Goal: Task Accomplishment & Management: Manage account settings

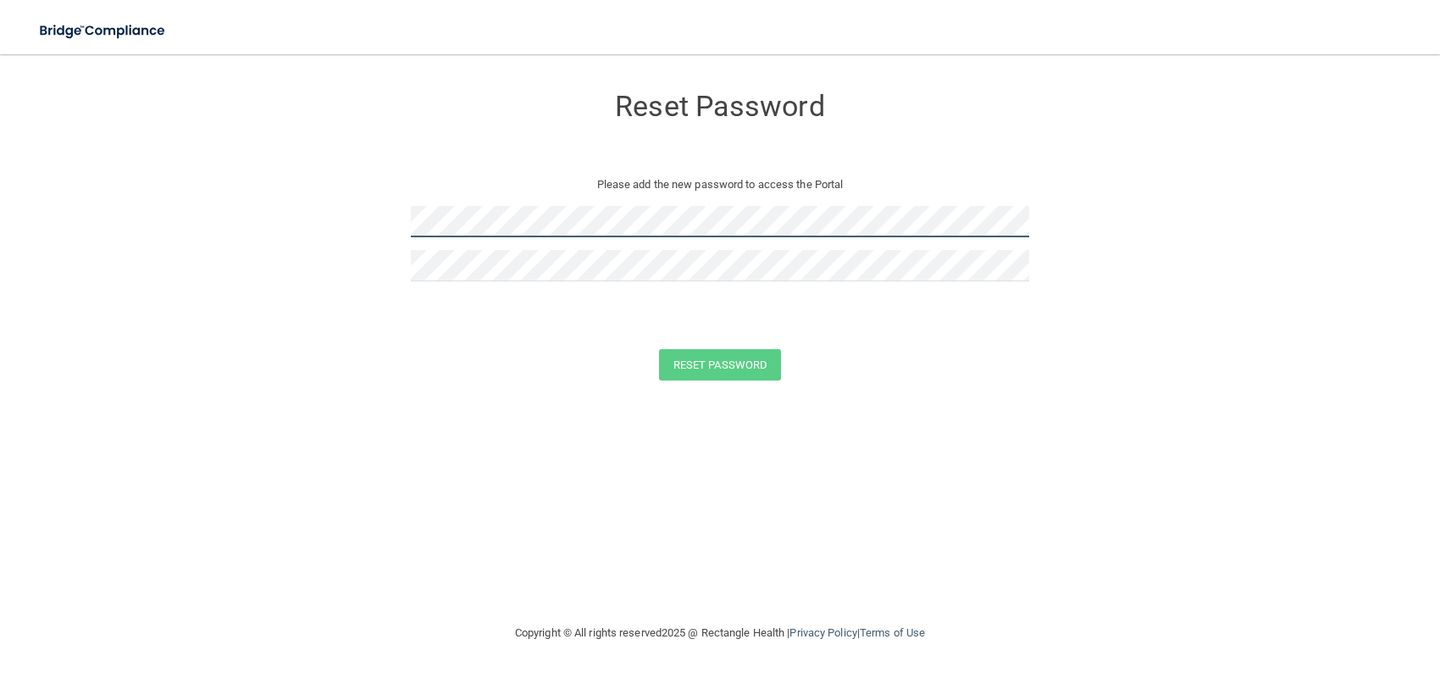
click at [71, 288] on form "Reset Password Please add the new password to access the Portal Reset Password …" at bounding box center [720, 235] width 1372 height 329
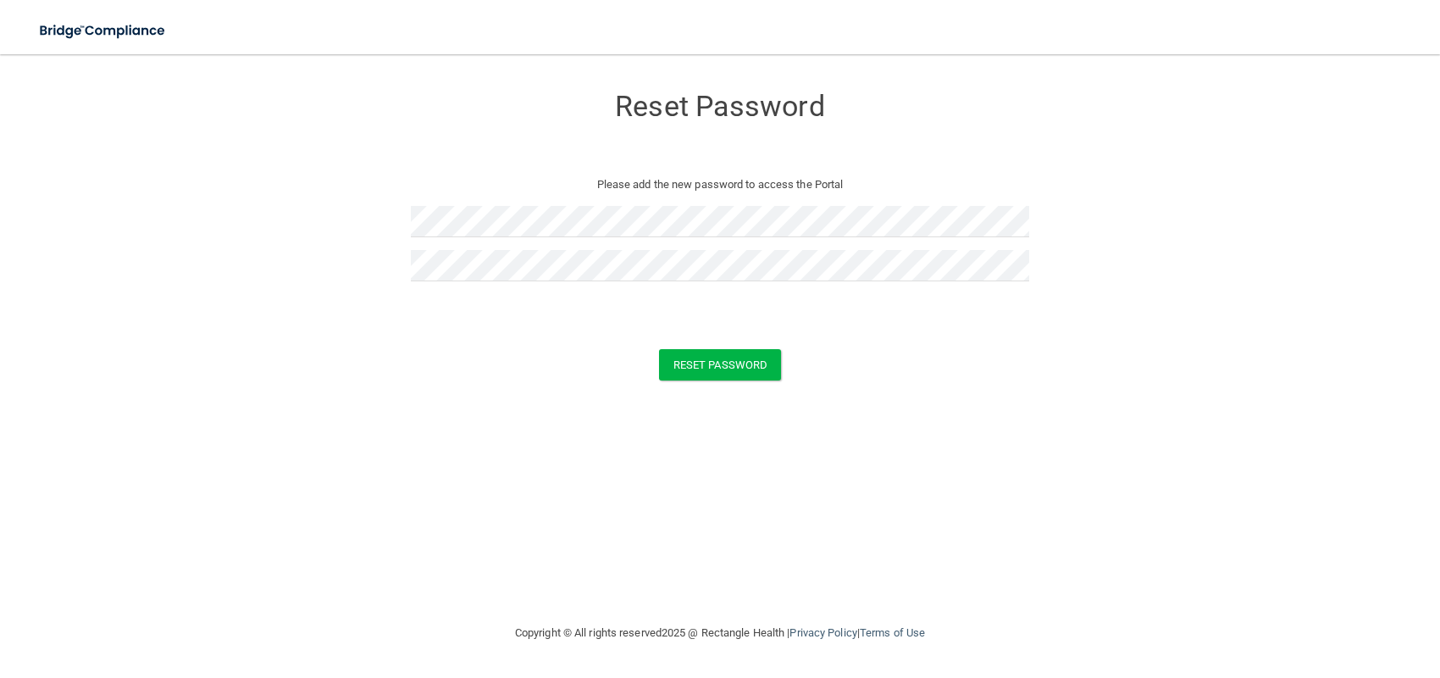
click at [371, 477] on div "Reset Password Please add the new password to access the Portal Reset Password …" at bounding box center [720, 338] width 1372 height 534
click at [708, 369] on button "Reset Password" at bounding box center [720, 364] width 122 height 31
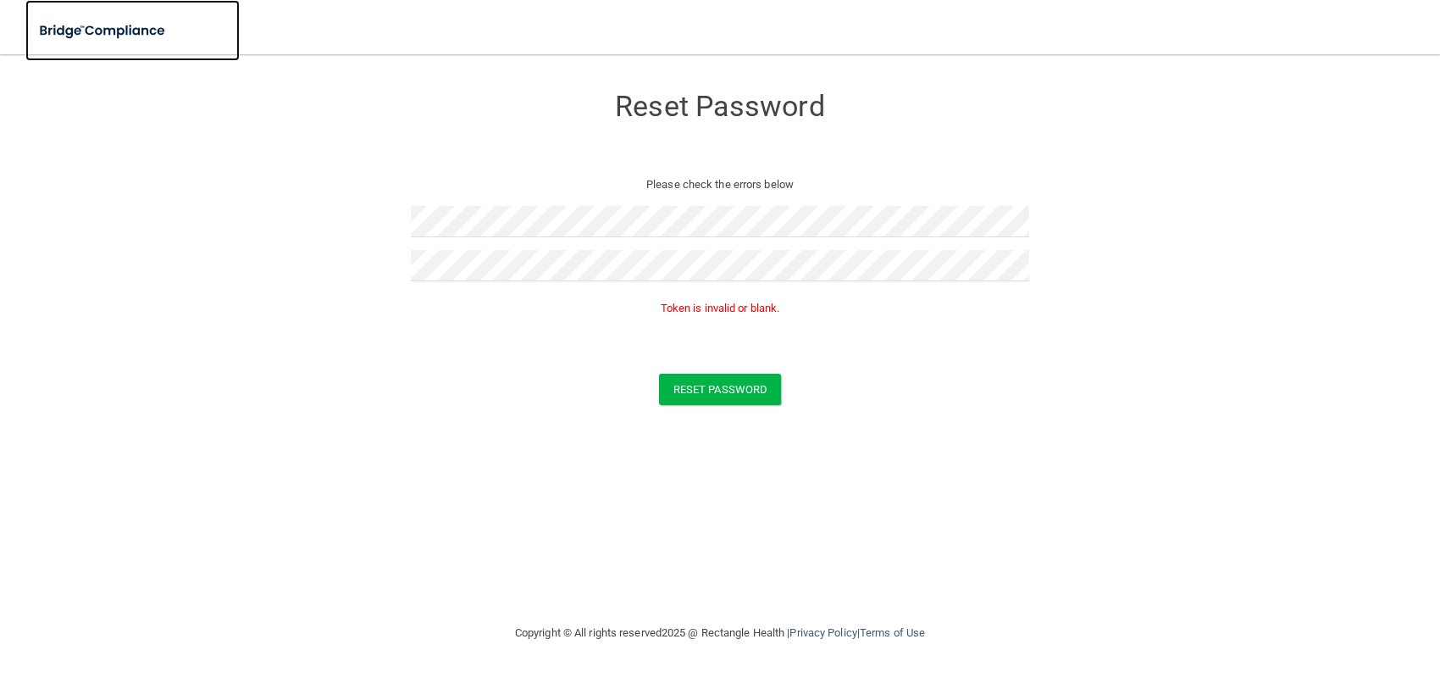
click at [127, 27] on img at bounding box center [103, 31] width 156 height 35
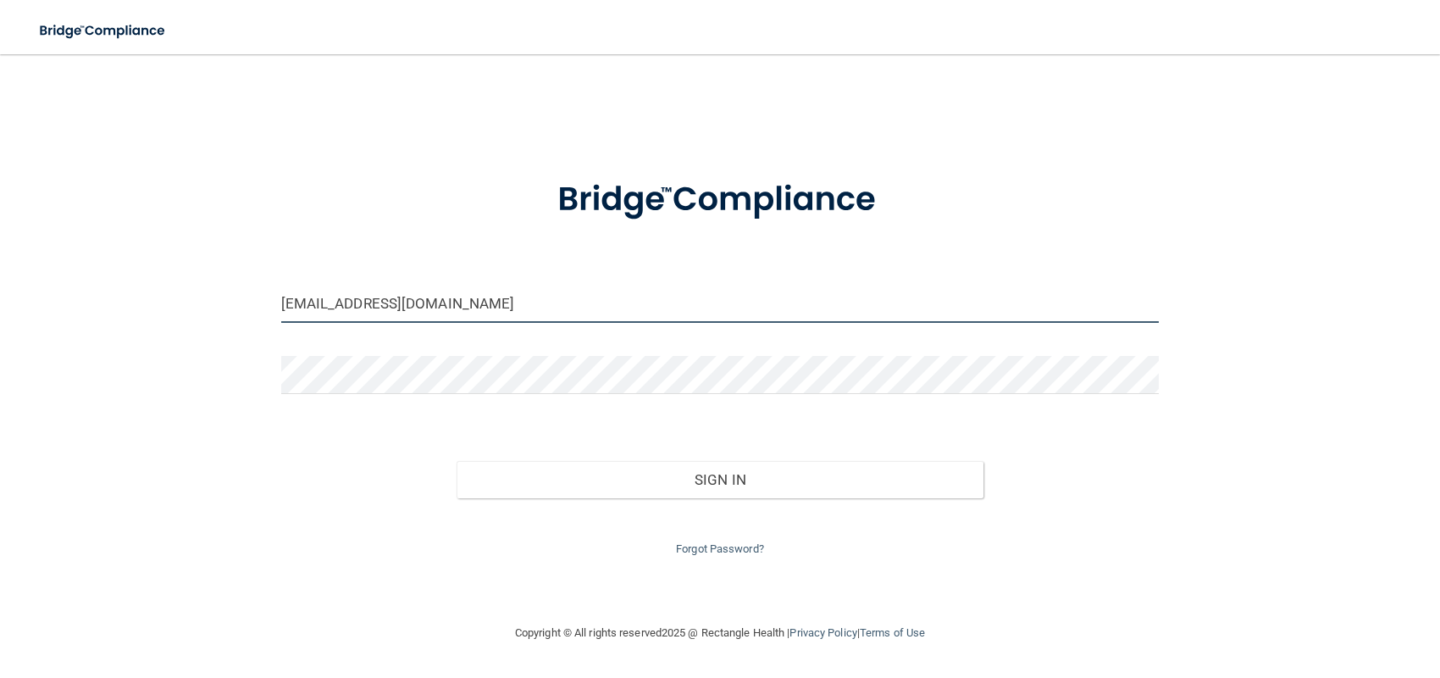
click at [540, 314] on input "marinevitte5@gmail.com" at bounding box center [720, 304] width 878 height 38
drag, startPoint x: 540, startPoint y: 314, endPoint x: -412, endPoint y: 338, distance: 953.1
click at [0, 338] on html "Toggle navigation Manage My Enterprise Manage My Location marinevitte5@gmail.co…" at bounding box center [720, 339] width 1440 height 678
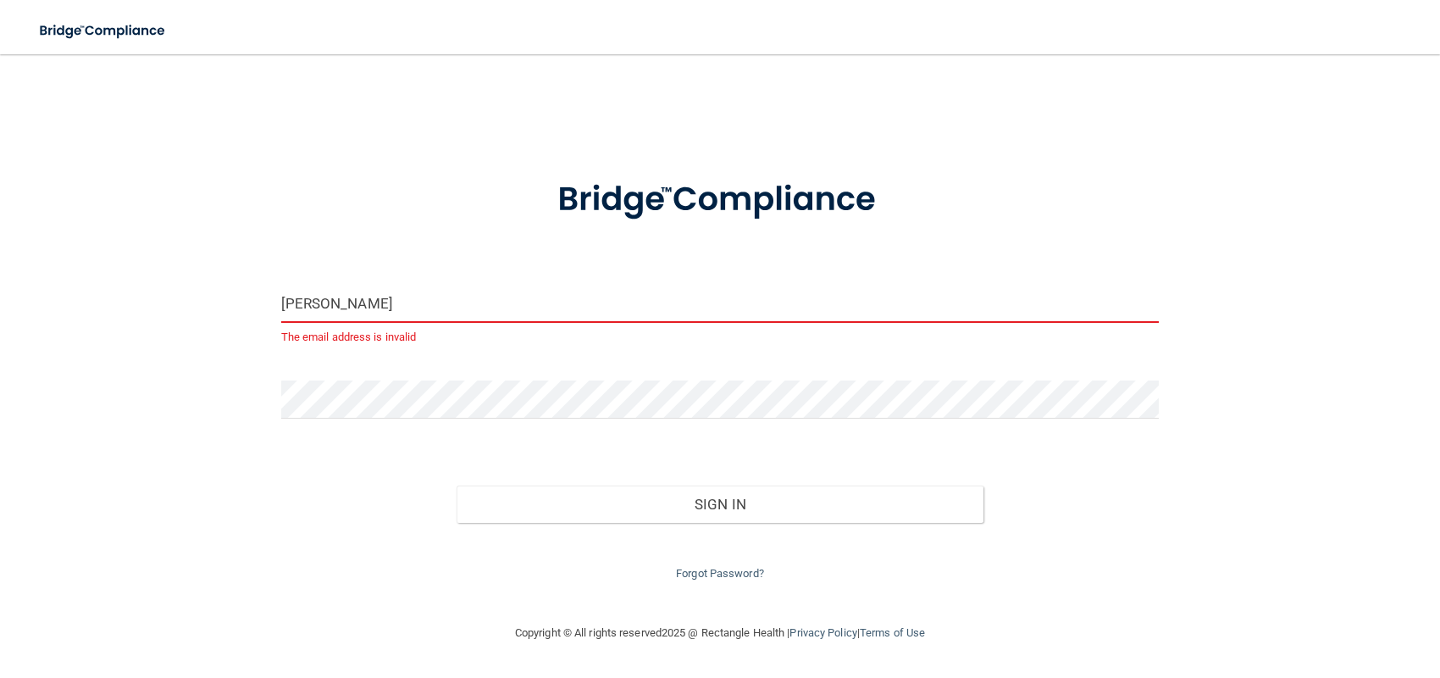
type input "[PERSON_NAME][EMAIL_ADDRESS][DOMAIN_NAME]"
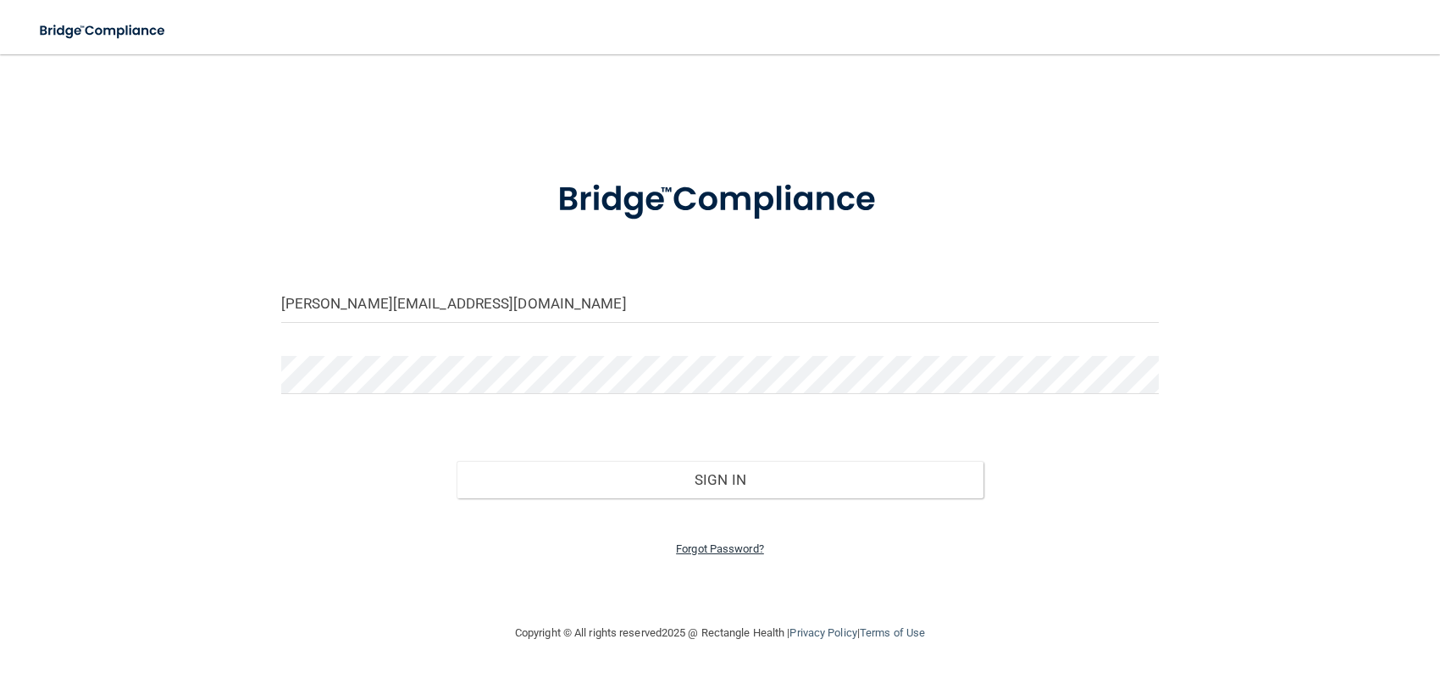
click at [699, 548] on link "Forgot Password?" at bounding box center [720, 548] width 88 height 13
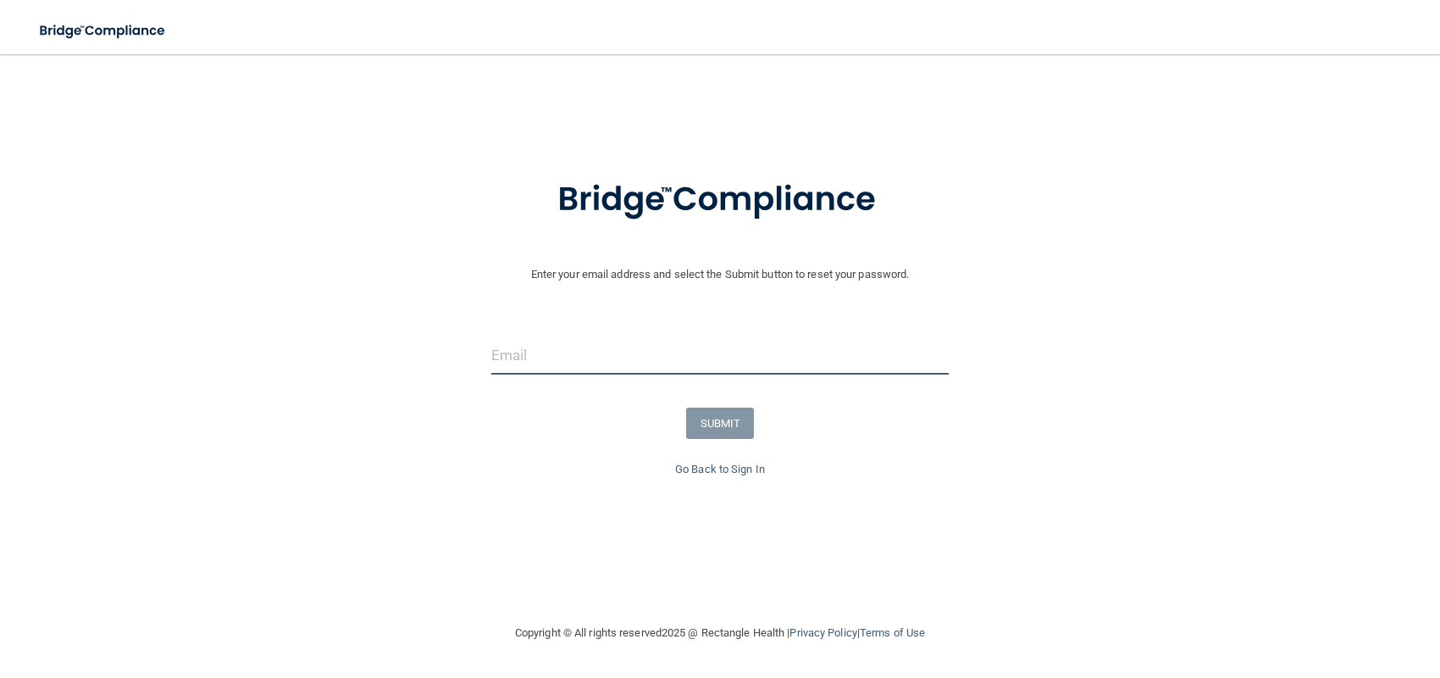
click at [614, 356] on input "email" at bounding box center [719, 355] width 457 height 38
type input "[PERSON_NAME][EMAIL_ADDRESS][DOMAIN_NAME]"
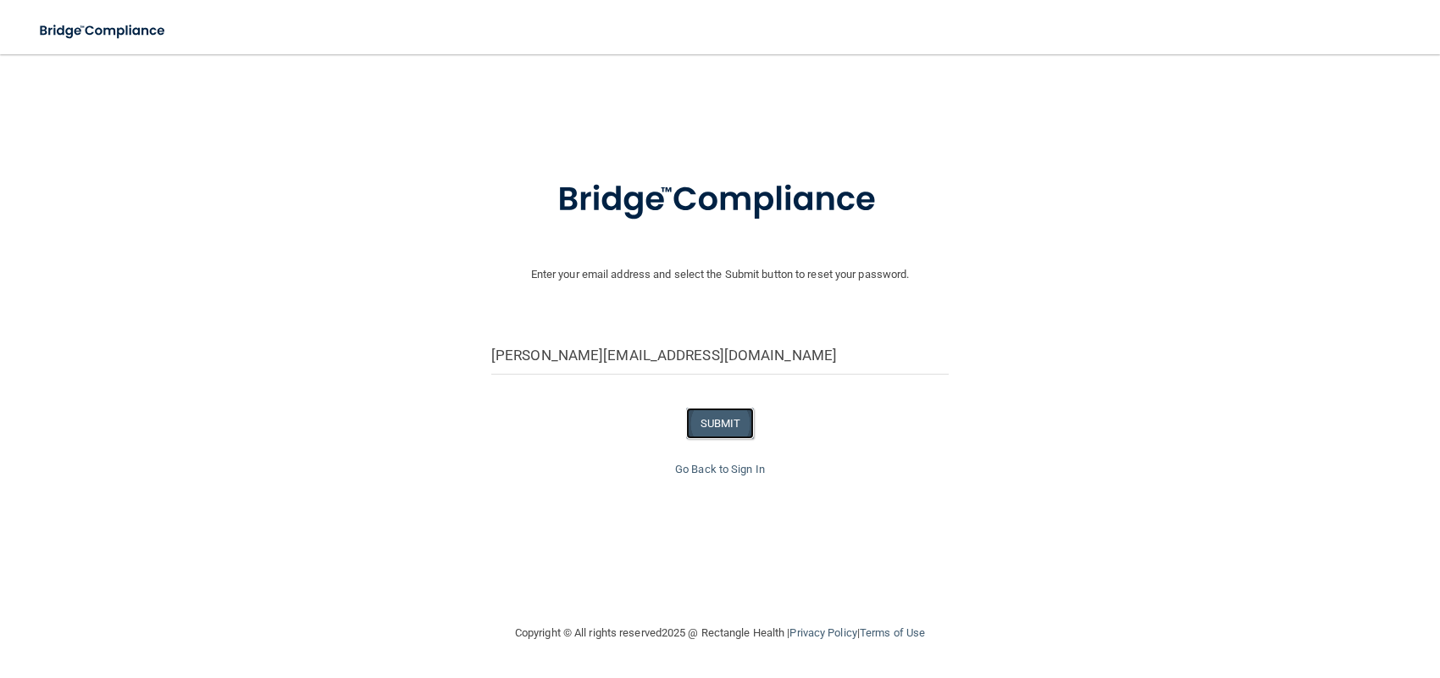
click at [718, 422] on button "SUBMIT" at bounding box center [720, 422] width 69 height 31
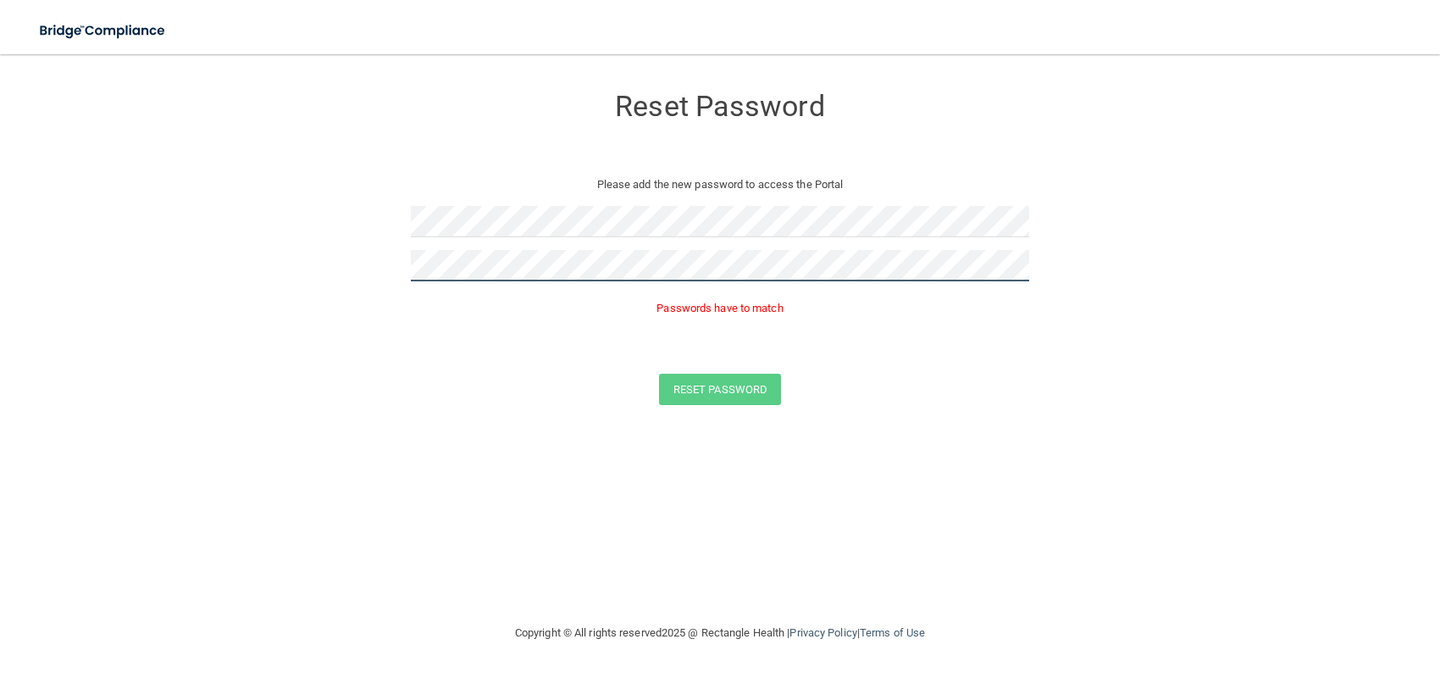
click at [659, 373] on button "Reset Password" at bounding box center [720, 388] width 122 height 31
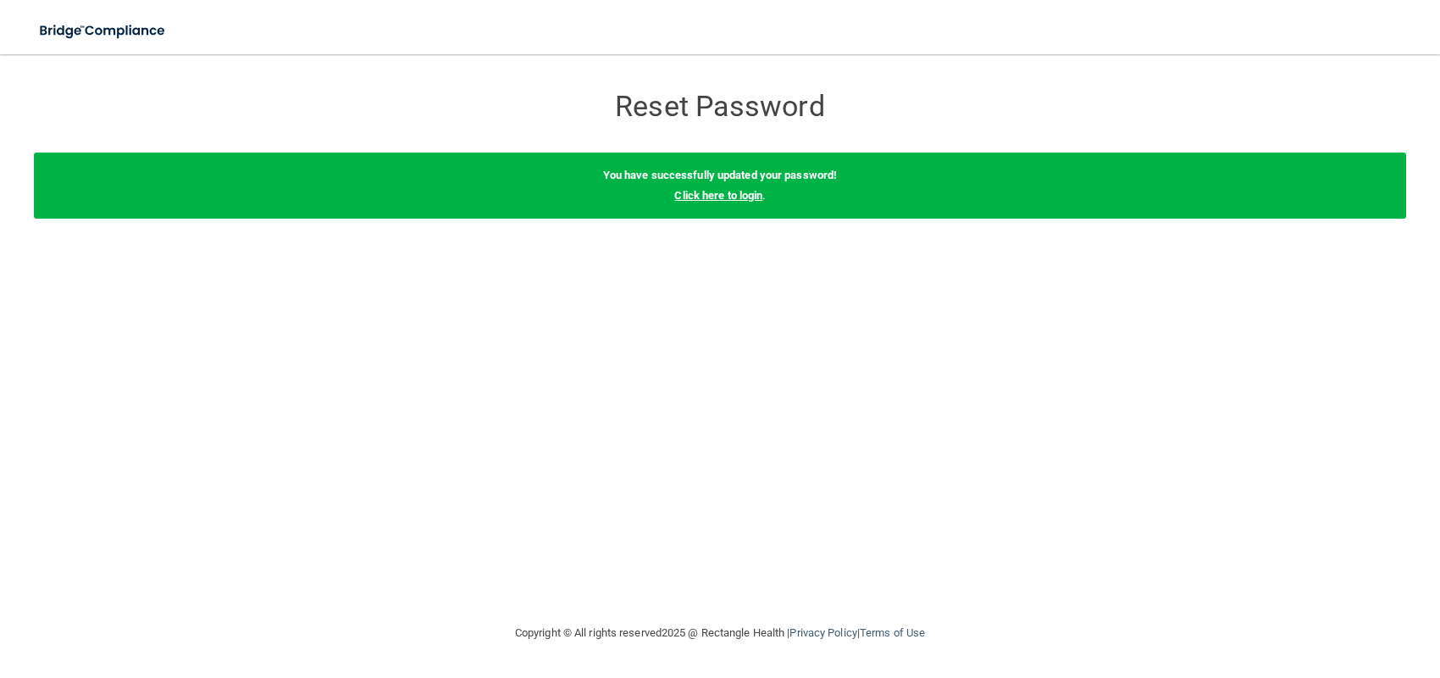
click at [724, 191] on link "Click here to login" at bounding box center [718, 195] width 88 height 13
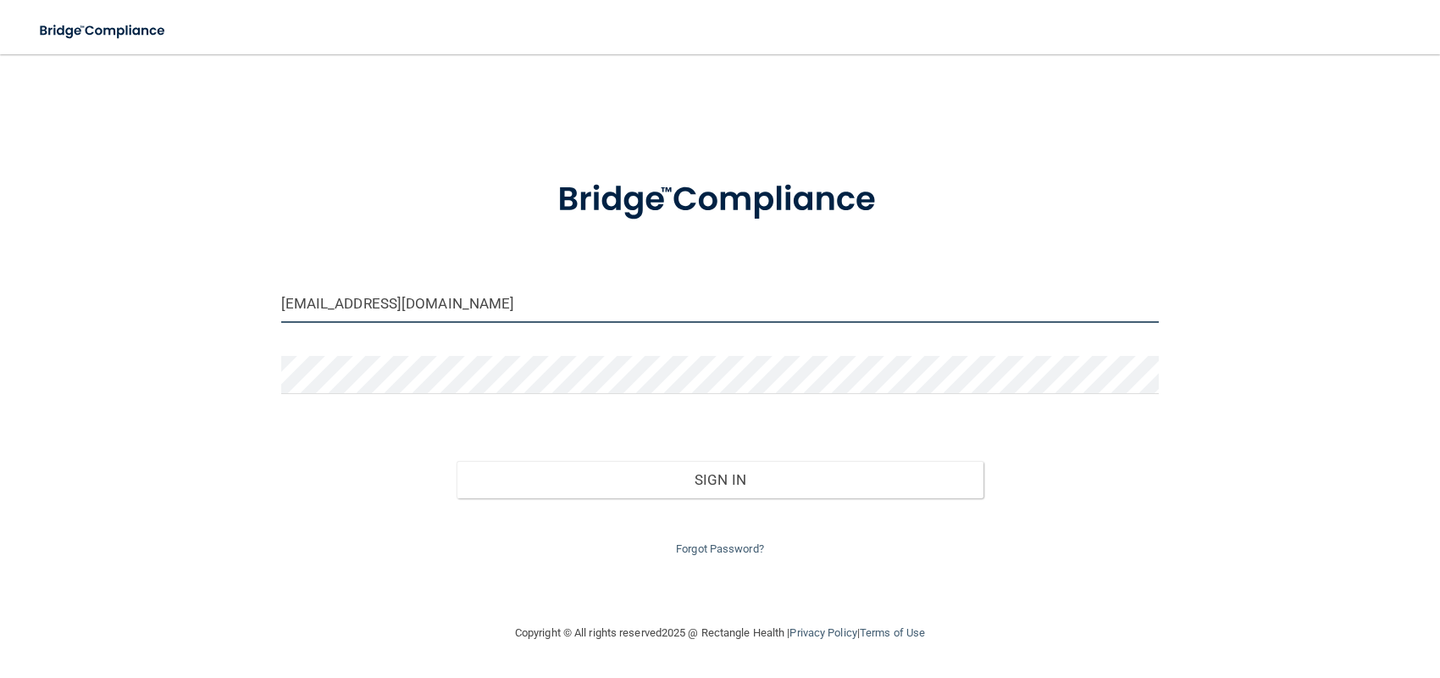
click at [483, 307] on input "marinevitte5@gmail.com" at bounding box center [720, 304] width 878 height 38
drag, startPoint x: 483, startPoint y: 307, endPoint x: -150, endPoint y: 379, distance: 636.7
click at [0, 379] on html "Toggle navigation Manage My Enterprise Manage My Location marinevitte5@gmail.co…" at bounding box center [720, 339] width 1440 height 678
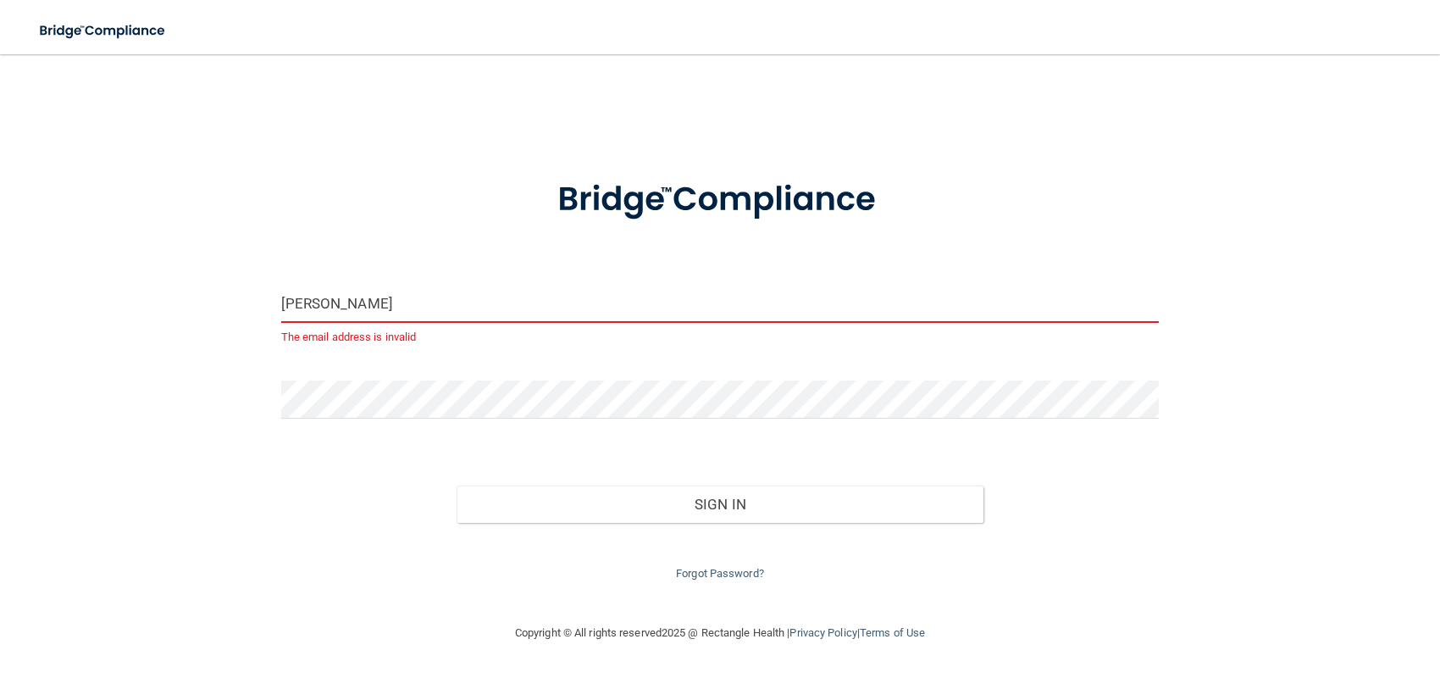
type input "[PERSON_NAME][EMAIL_ADDRESS][DOMAIN_NAME]"
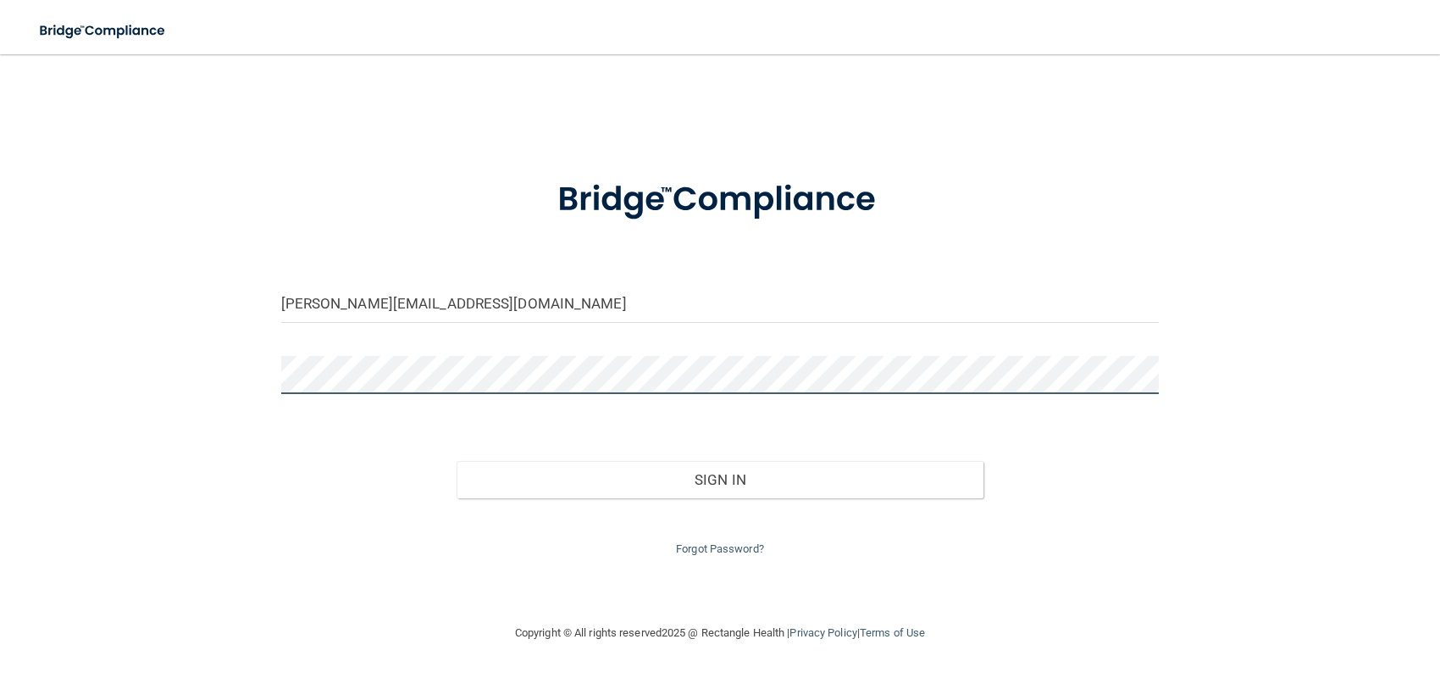
click at [456, 461] on button "Sign In" at bounding box center [719, 479] width 527 height 37
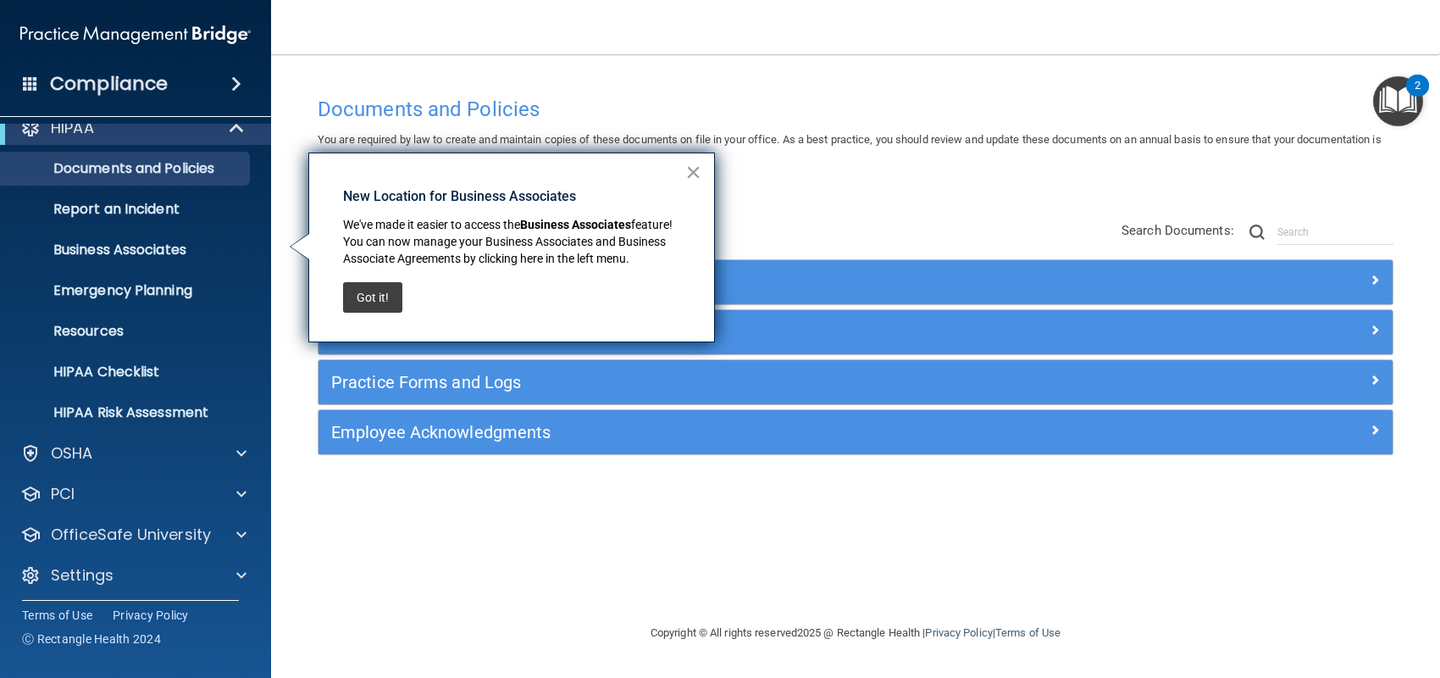
scroll to position [25, 0]
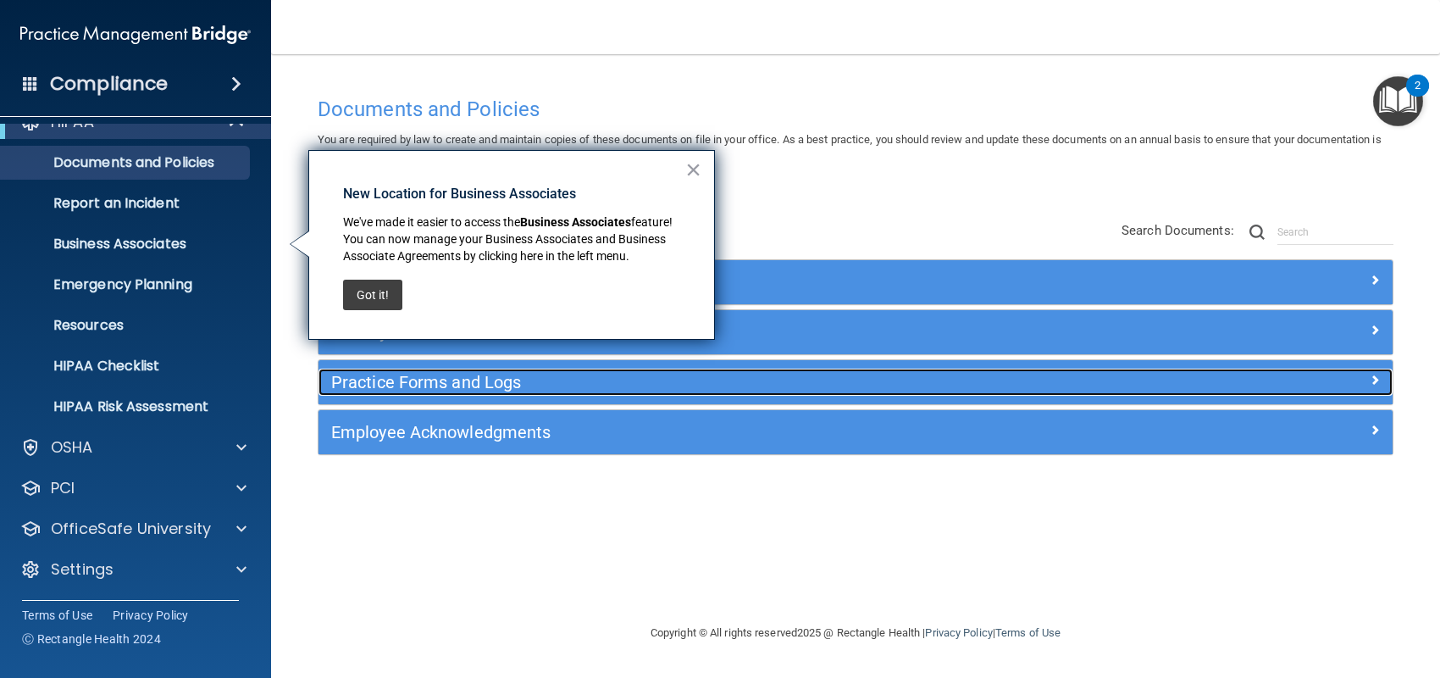
click at [482, 380] on h5 "Practice Forms and Logs" at bounding box center [721, 382] width 780 height 19
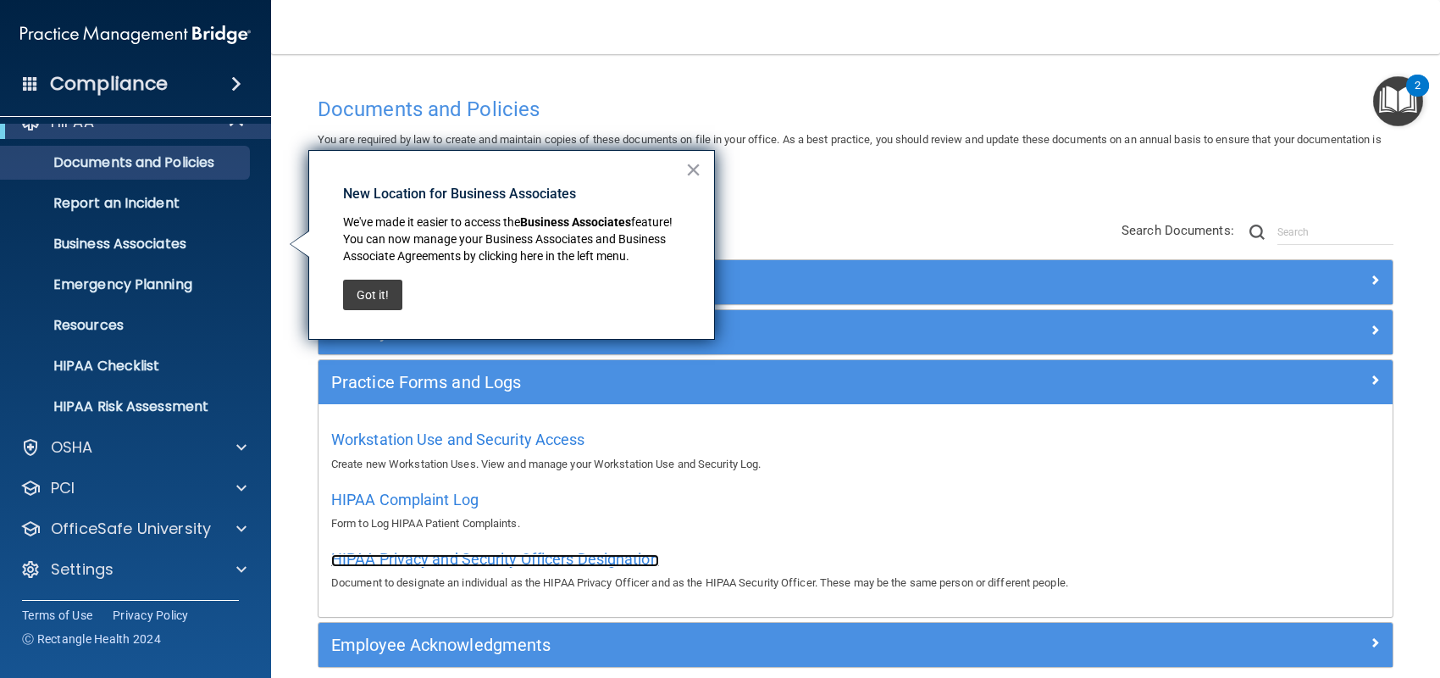
click at [385, 556] on span "HIPAA Privacy and Security Officers Designation" at bounding box center [495, 559] width 328 height 18
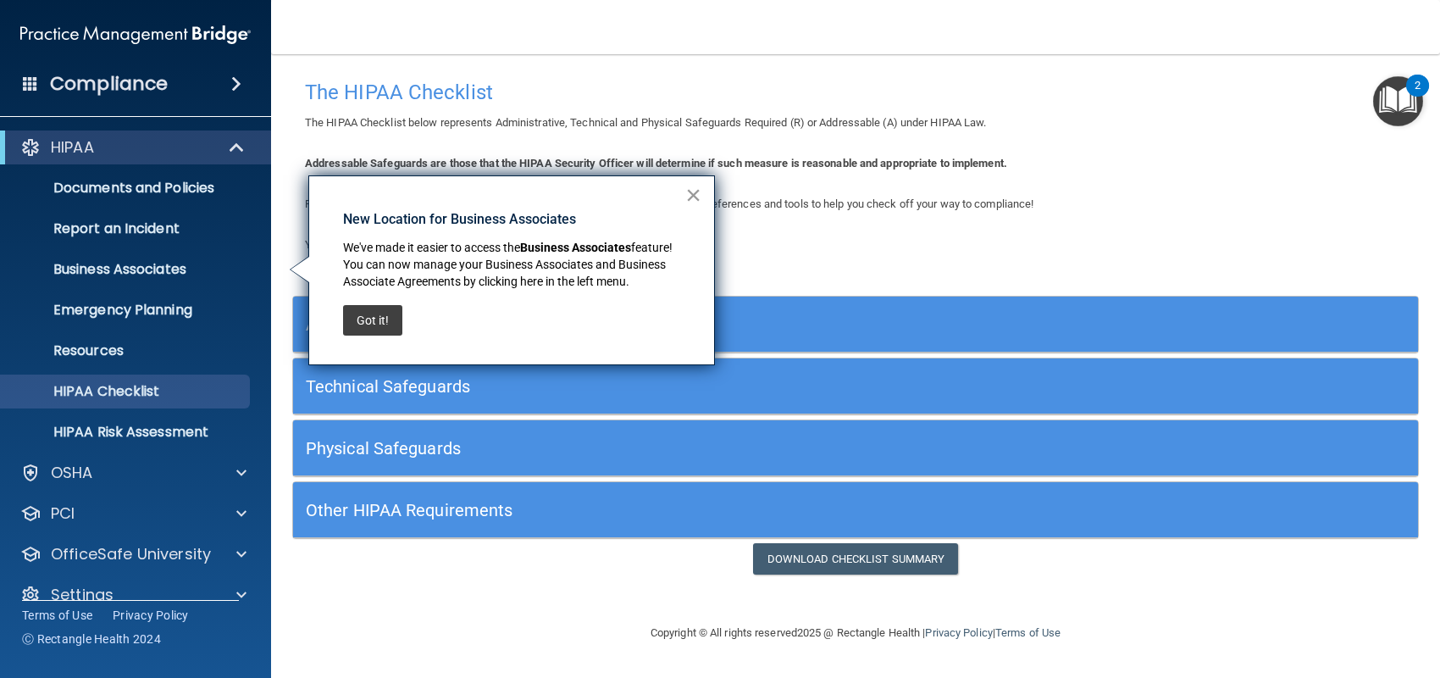
click at [693, 196] on button "×" at bounding box center [693, 194] width 16 height 27
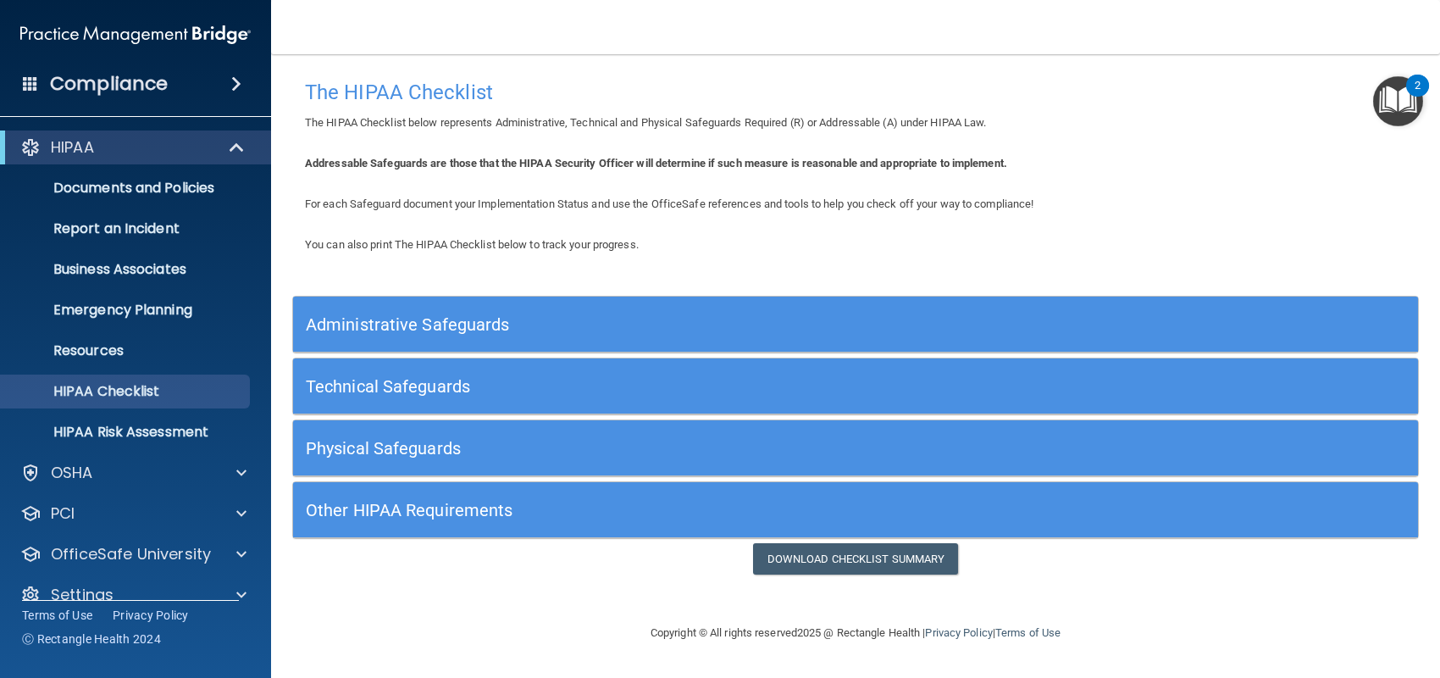
click at [482, 327] on h5 "Administrative Safeguards" at bounding box center [715, 324] width 818 height 19
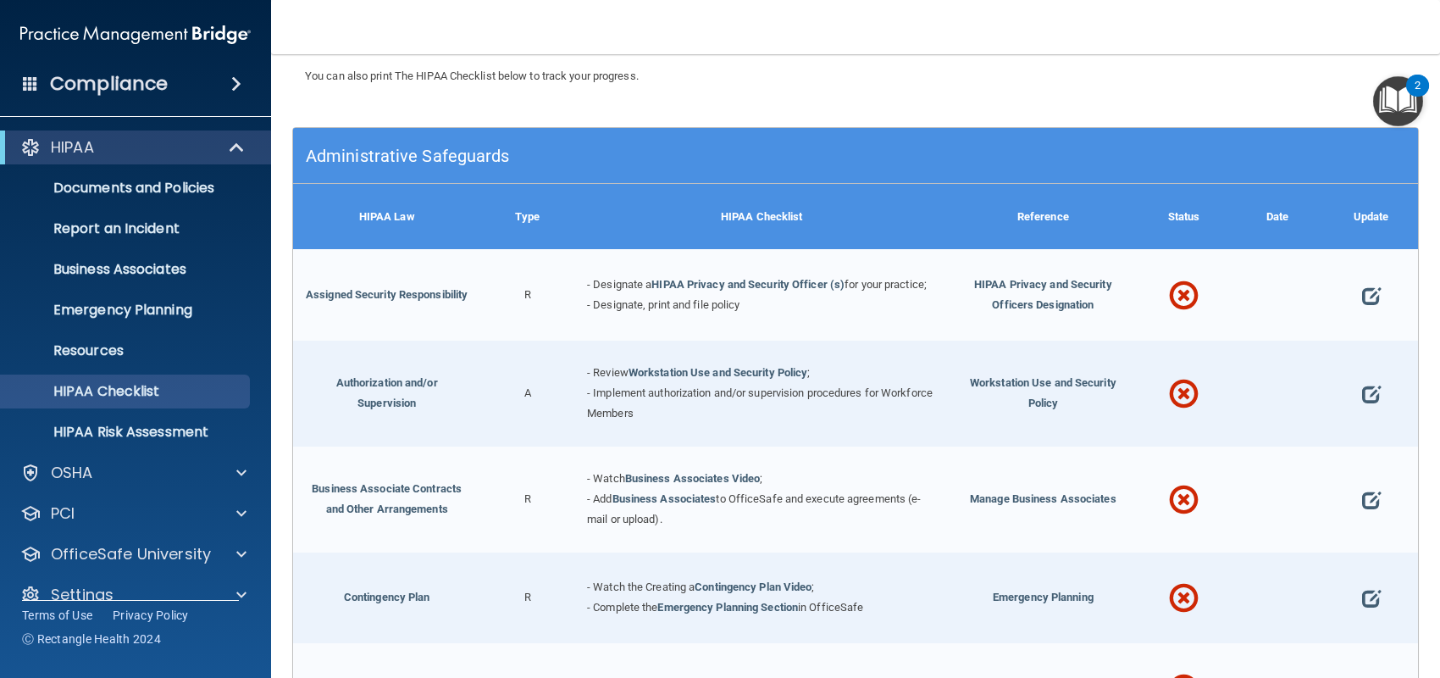
scroll to position [169, 0]
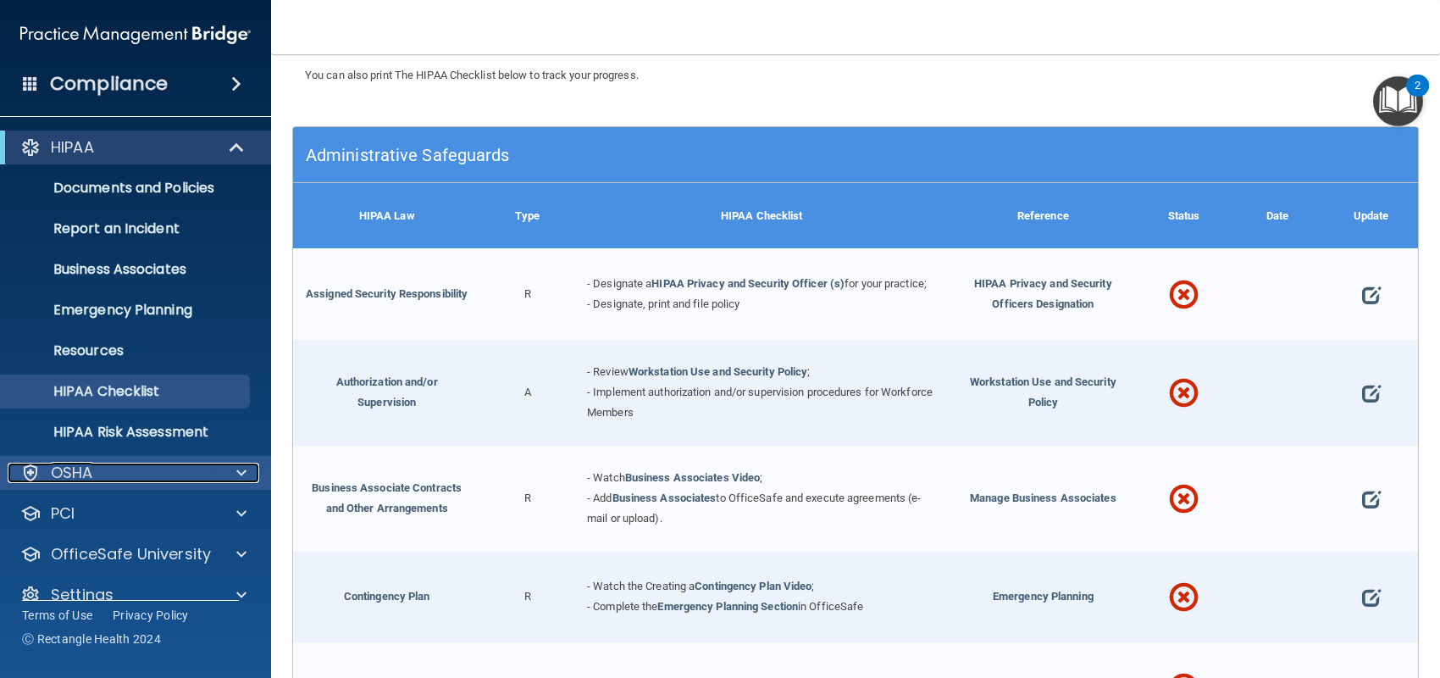
click at [212, 468] on div "OSHA" at bounding box center [113, 472] width 210 height 20
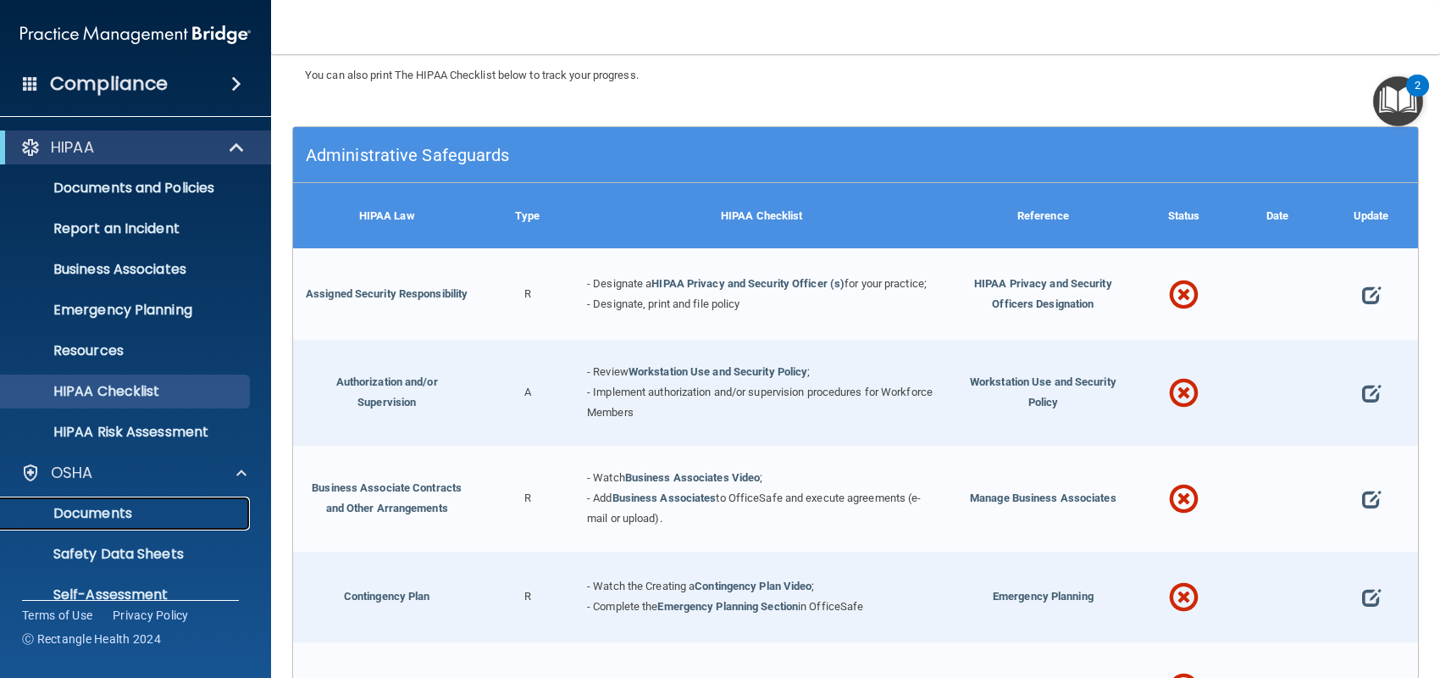
click at [105, 514] on p "Documents" at bounding box center [126, 513] width 231 height 17
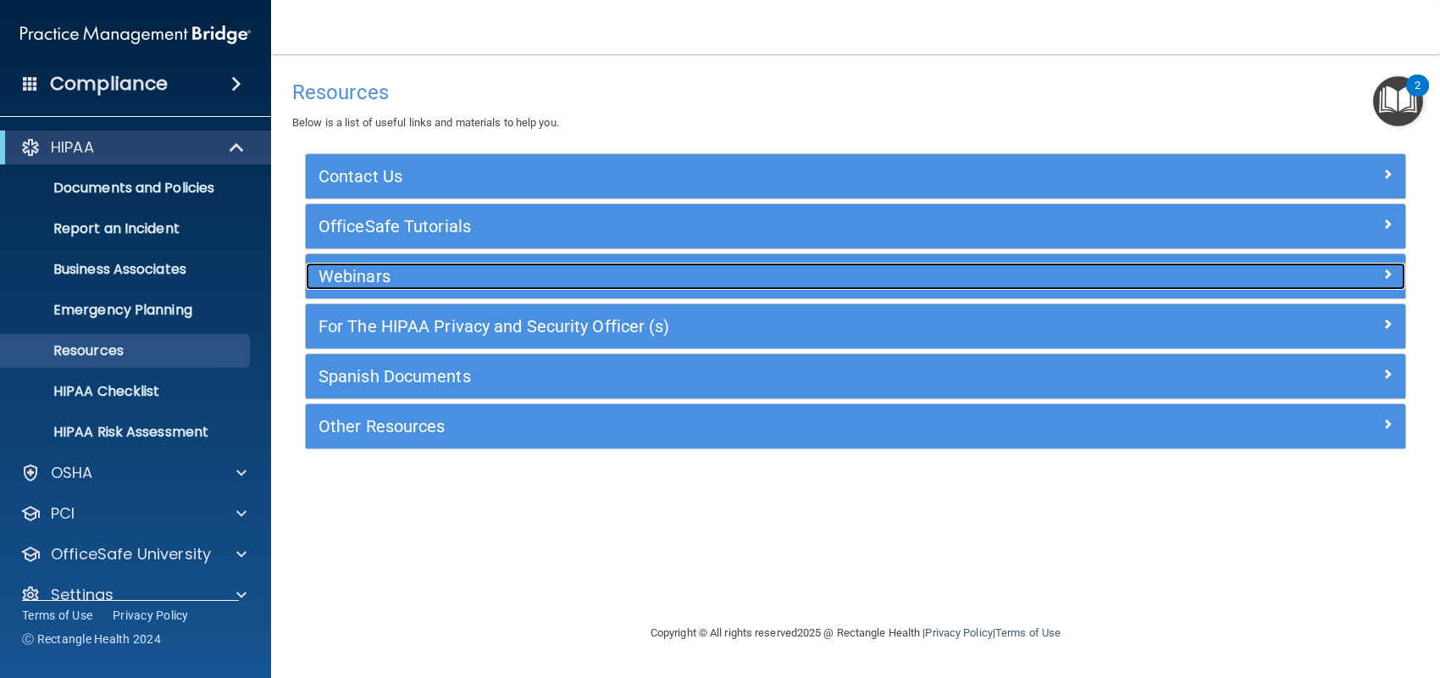
click at [1394, 268] on div at bounding box center [1268, 273] width 275 height 20
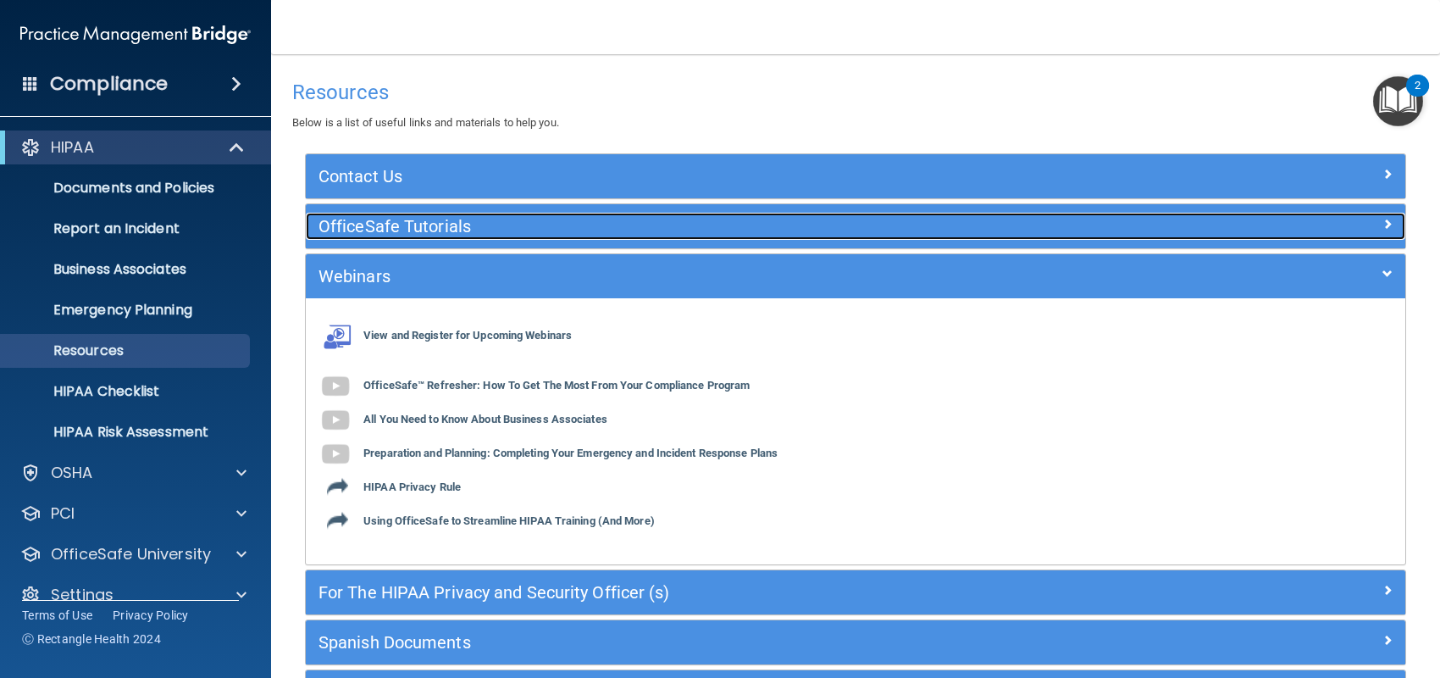
click at [1382, 227] on span at bounding box center [1387, 223] width 10 height 20
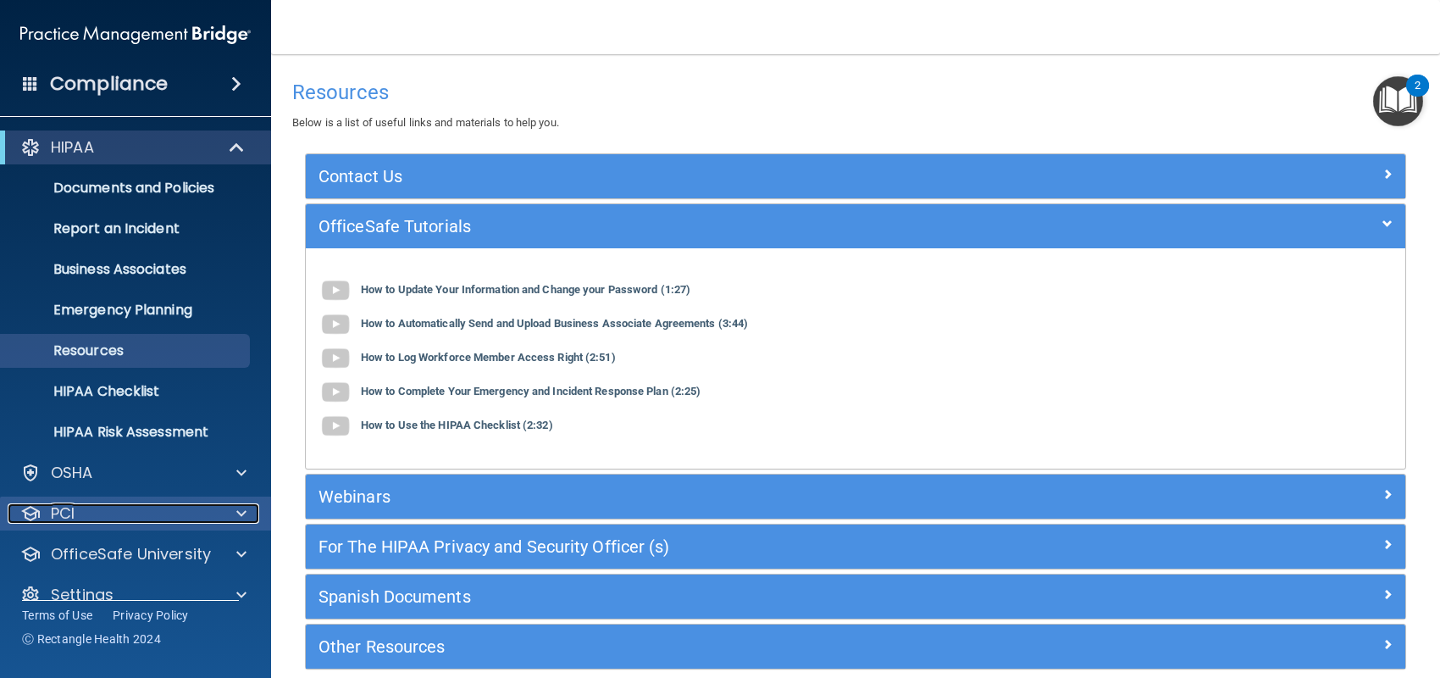
click at [172, 518] on div "PCI" at bounding box center [113, 513] width 210 height 20
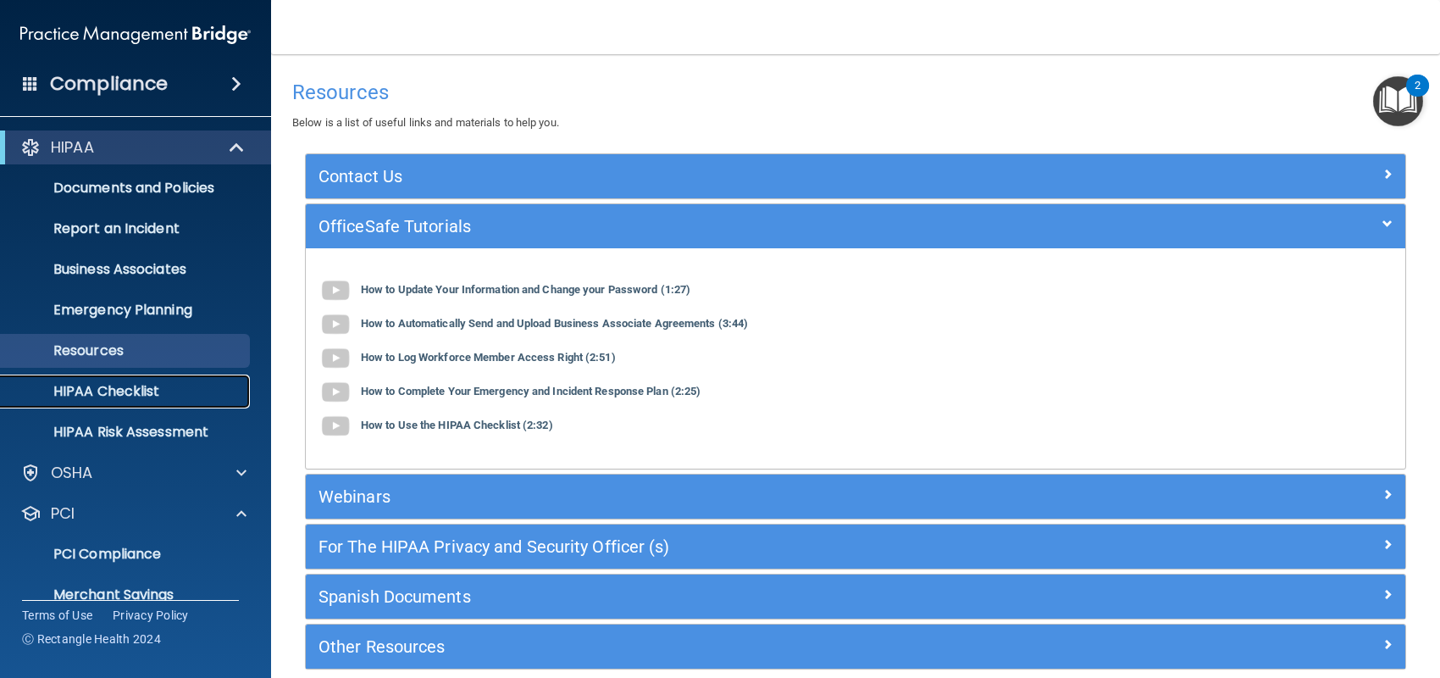
click at [153, 392] on p "HIPAA Checklist" at bounding box center [126, 391] width 231 height 17
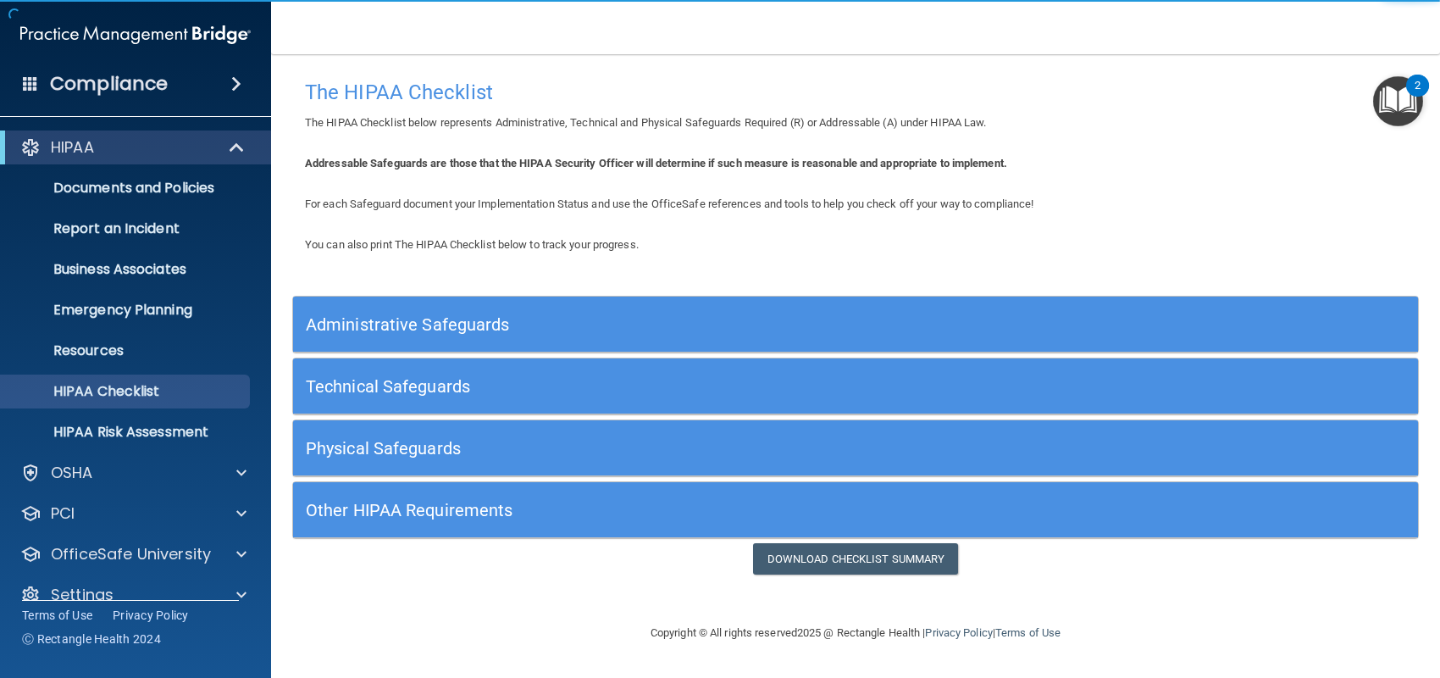
click at [421, 327] on h5 "Administrative Safeguards" at bounding box center [715, 324] width 818 height 19
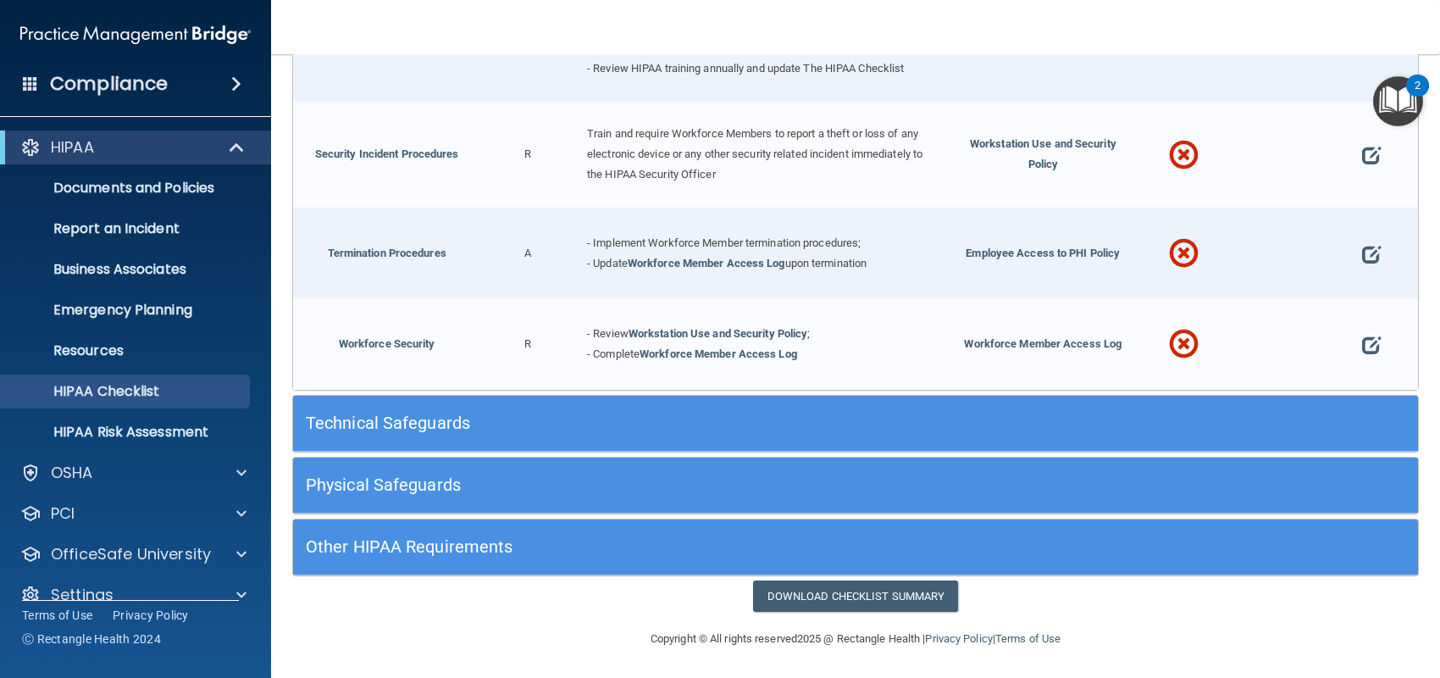
scroll to position [1628, 0]
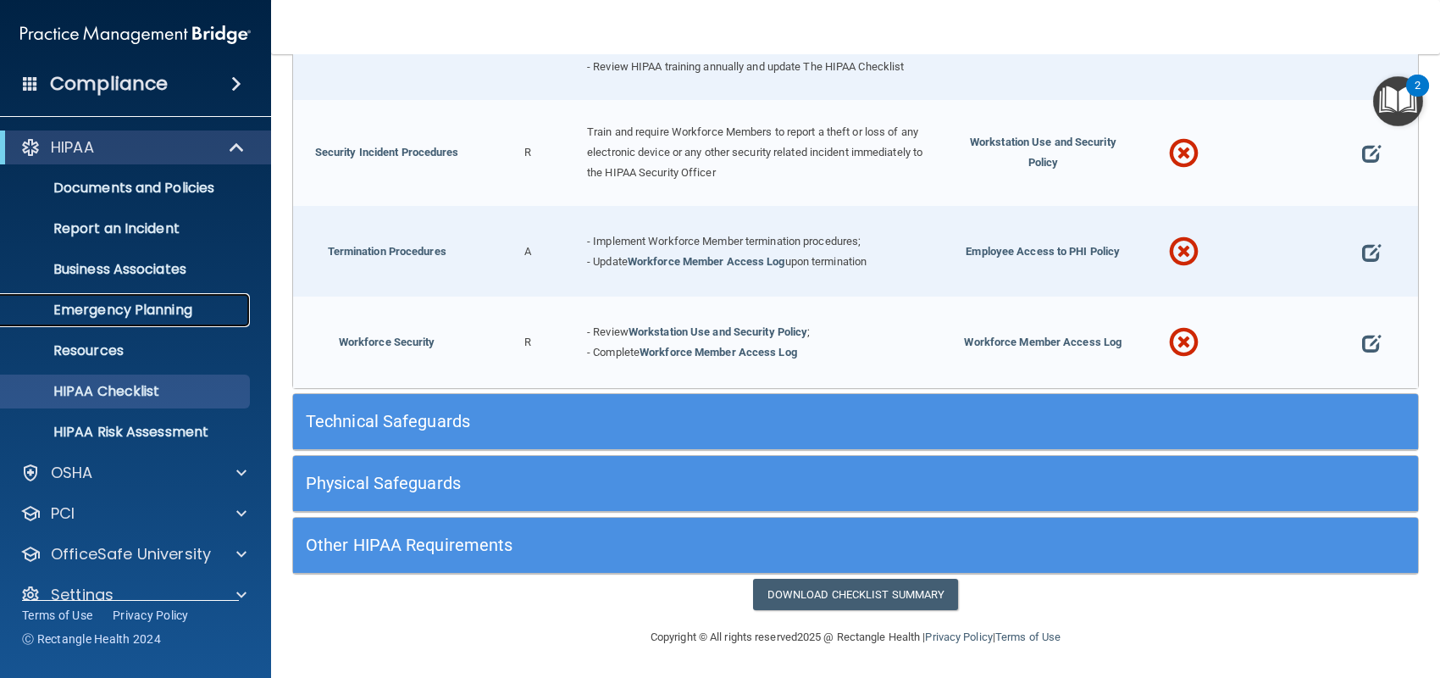
click at [170, 302] on p "Emergency Planning" at bounding box center [126, 310] width 231 height 17
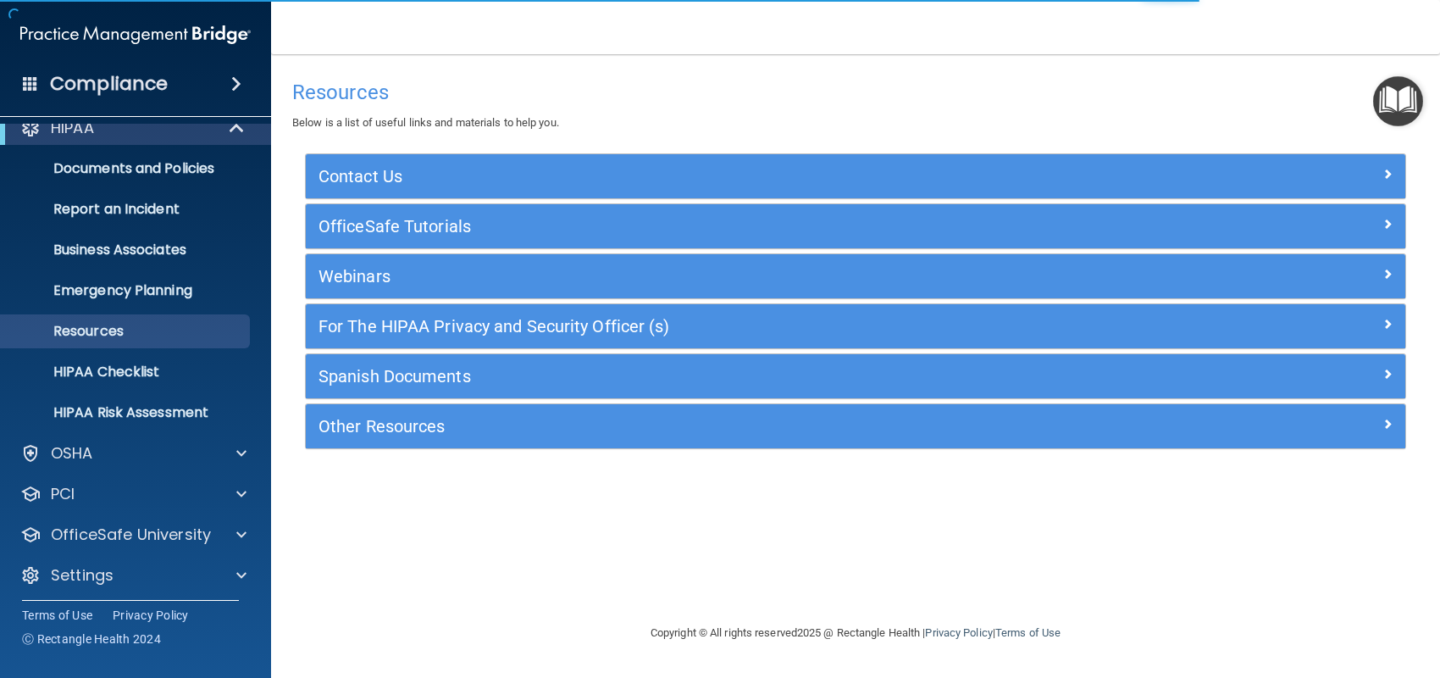
scroll to position [25, 0]
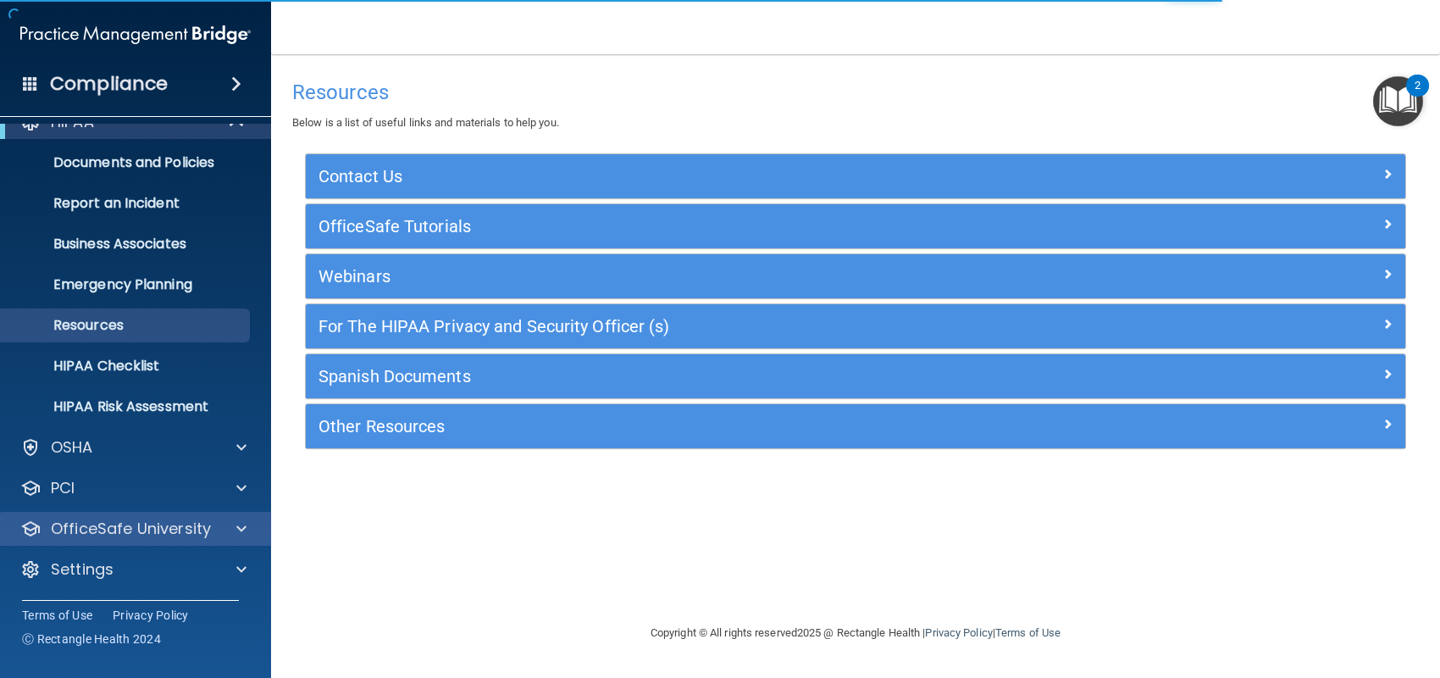
click at [200, 516] on div "OfficeSafe University" at bounding box center [136, 529] width 272 height 34
click at [242, 528] on span at bounding box center [241, 528] width 10 height 20
